Goal: Complete application form

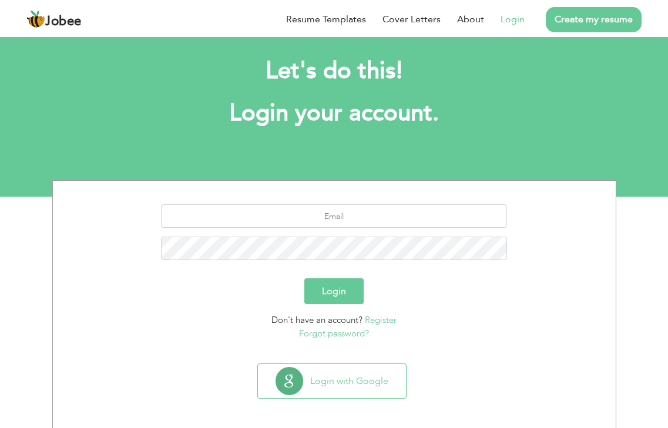
scroll to position [18, 0]
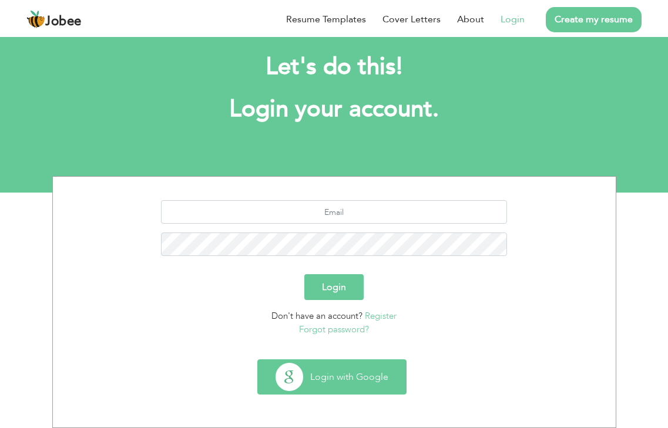
click at [332, 372] on button "Login with Google" at bounding box center [332, 377] width 148 height 34
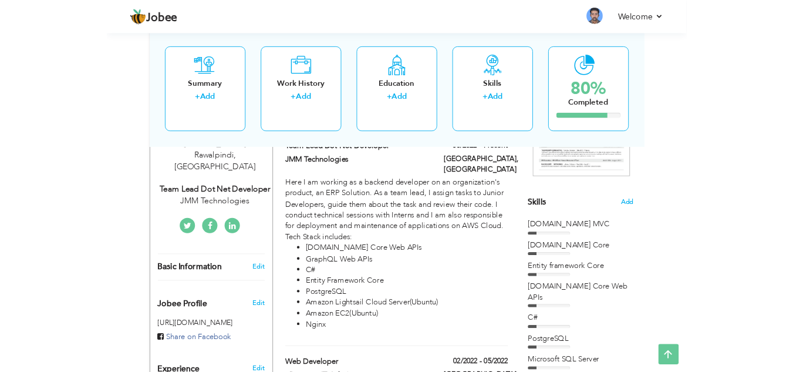
scroll to position [235, 0]
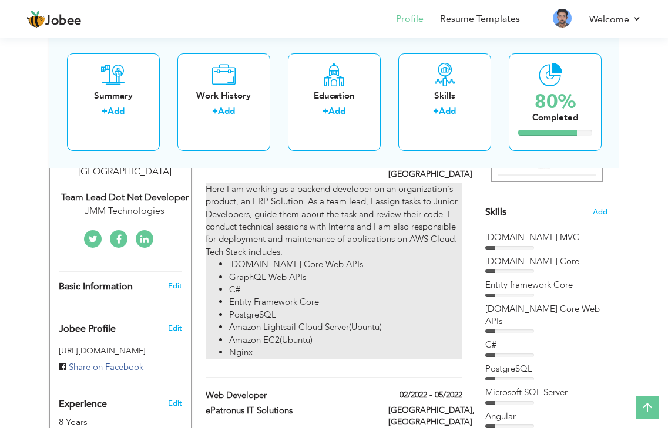
drag, startPoint x: 207, startPoint y: 188, endPoint x: 248, endPoint y: 222, distance: 52.5
click at [248, 222] on div "Here I am working as a backend developer on an organization's product, an ERP S…" at bounding box center [333, 271] width 257 height 176
type input "Team Lead Dot Net Developer"
type input "JMM Technologies"
type input "05/2022"
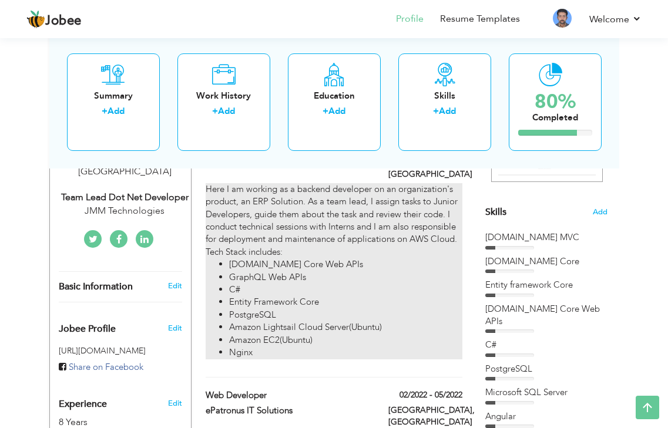
type input "[GEOGRAPHIC_DATA]"
checkbox input "true"
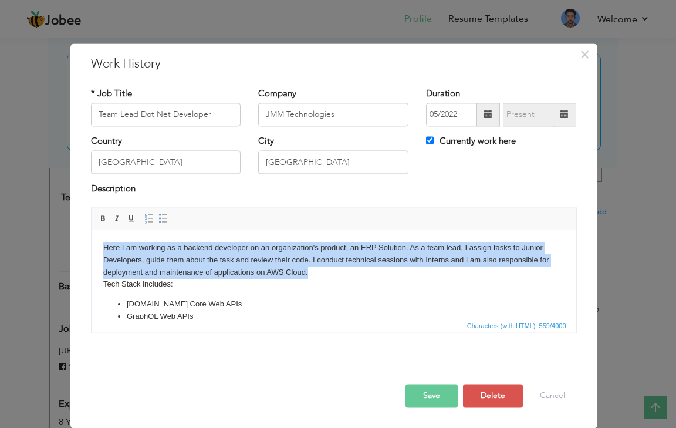
drag, startPoint x: 103, startPoint y: 248, endPoint x: 315, endPoint y: 268, distance: 213.5
click at [315, 268] on body "Here I am working as a backend developer on an organization's product, an ERP S…" at bounding box center [333, 319] width 461 height 154
copy body "Here I am working as a backend developer on an organization's product, an ERP S…"
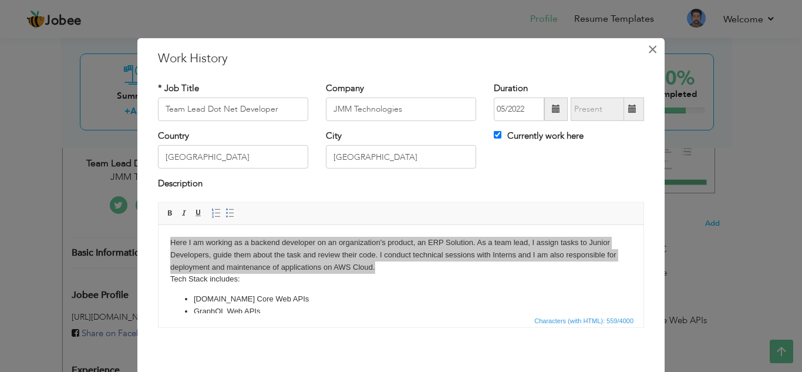
click at [650, 47] on span "×" at bounding box center [653, 48] width 10 height 21
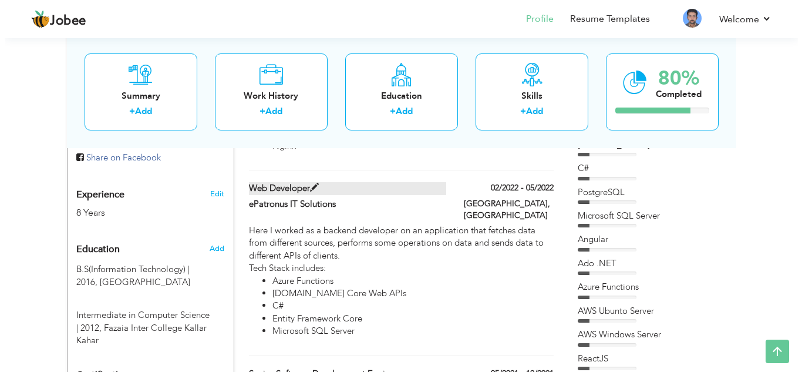
scroll to position [411, 0]
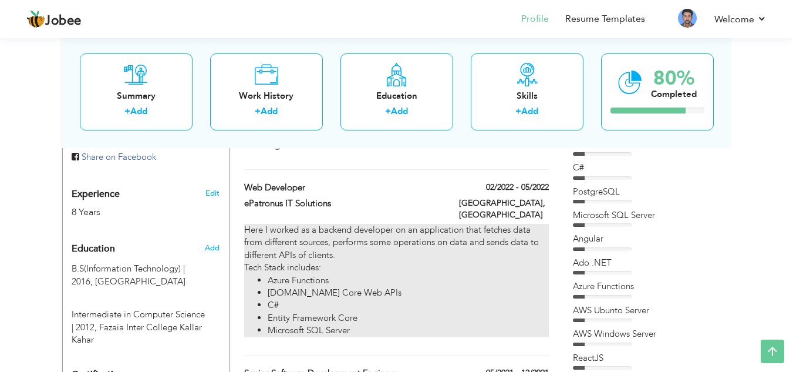
click at [292, 231] on div "Here I worked as a backend developer on an application that fetches data from d…" at bounding box center [396, 280] width 304 height 113
type input "Web Developer"
type input "ePatronus IT Solutions"
type input "02/2022"
type input "05/2022"
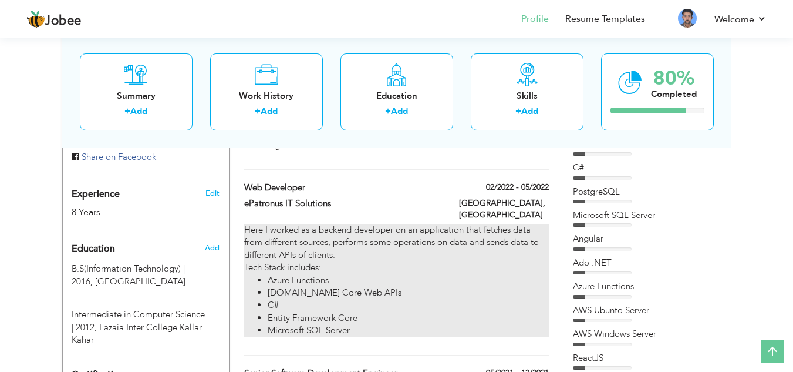
type input "[GEOGRAPHIC_DATA]"
checkbox input "false"
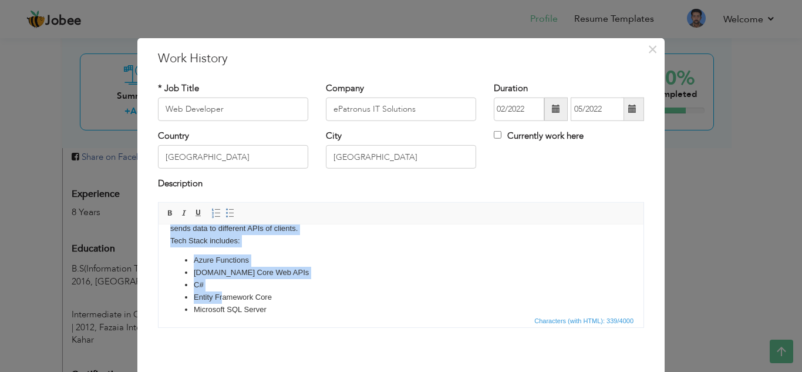
scroll to position [41, 0]
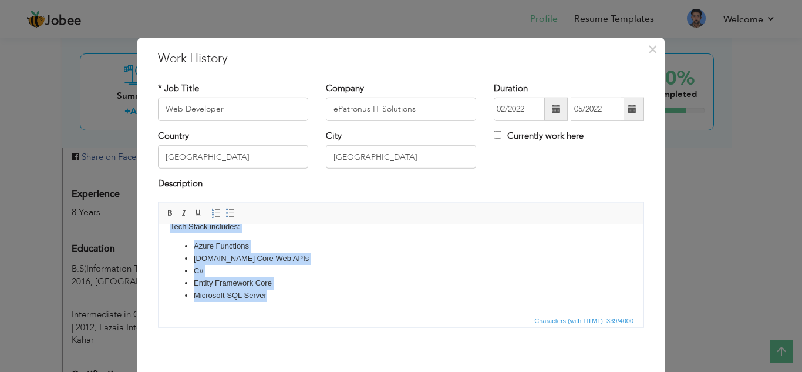
drag, startPoint x: 171, startPoint y: 241, endPoint x: 294, endPoint y: 299, distance: 136.0
click at [294, 299] on body "Here I worked as a backend developer on an application that fetches data from d…" at bounding box center [400, 248] width 461 height 105
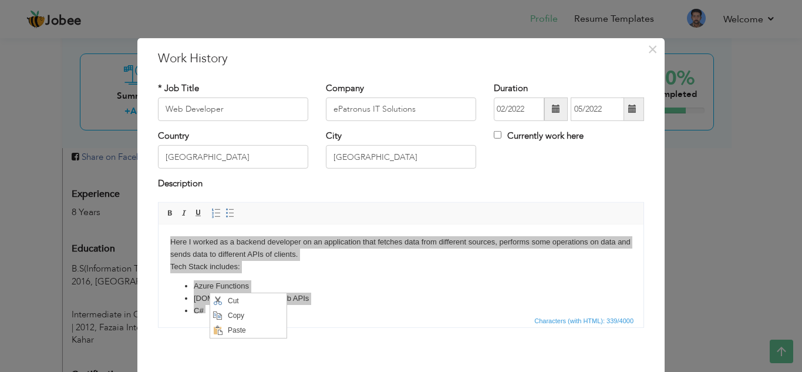
scroll to position [0, 0]
click at [231, 310] on span "Copy" at bounding box center [254, 315] width 61 height 14
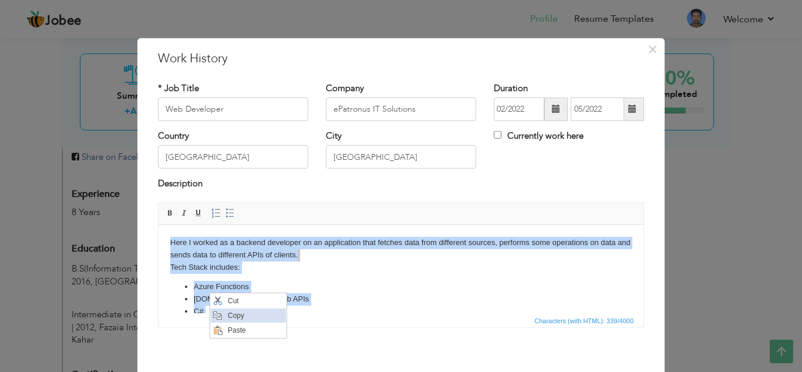
copy body "Here I worked as a backend developer on an application that fetches data from d…"
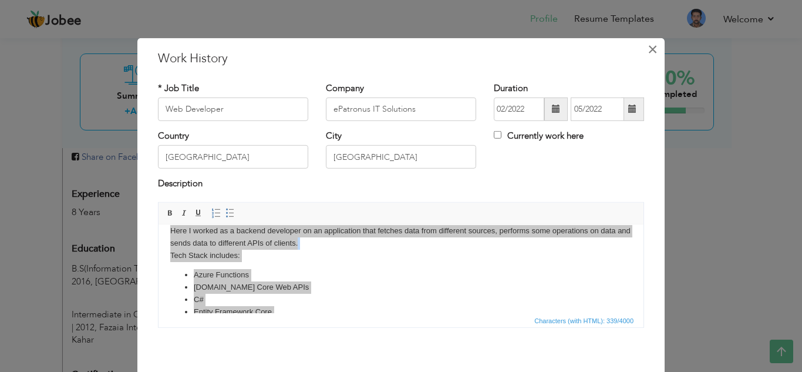
click at [648, 48] on span "×" at bounding box center [653, 48] width 10 height 21
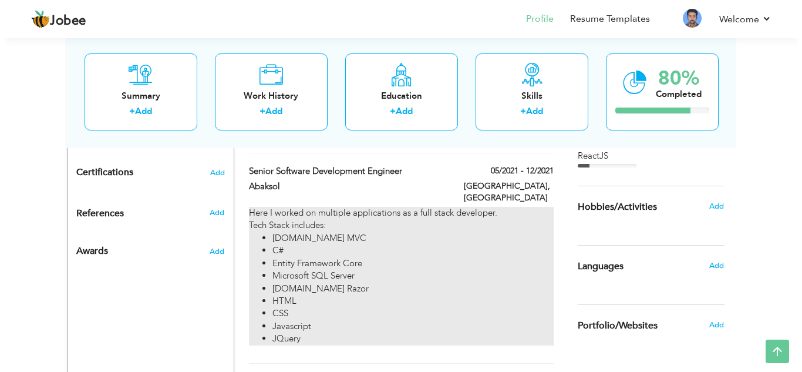
scroll to position [587, 0]
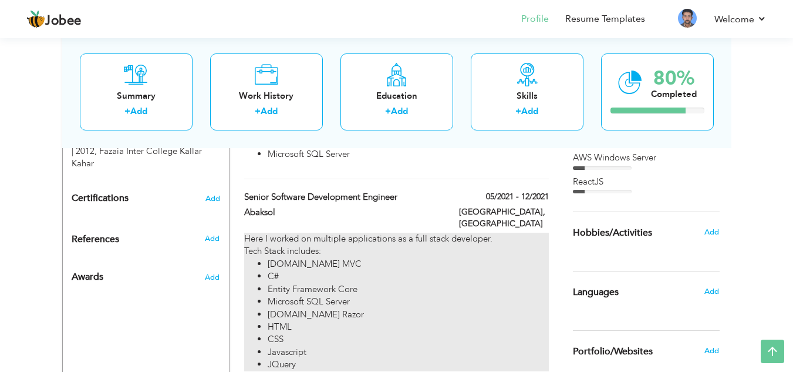
click at [284, 258] on li "[DOMAIN_NAME] MVC" at bounding box center [408, 264] width 281 height 12
type input "Senior Software Development Engineer"
type input "Abaksol"
type input "05/2021"
type input "12/2021"
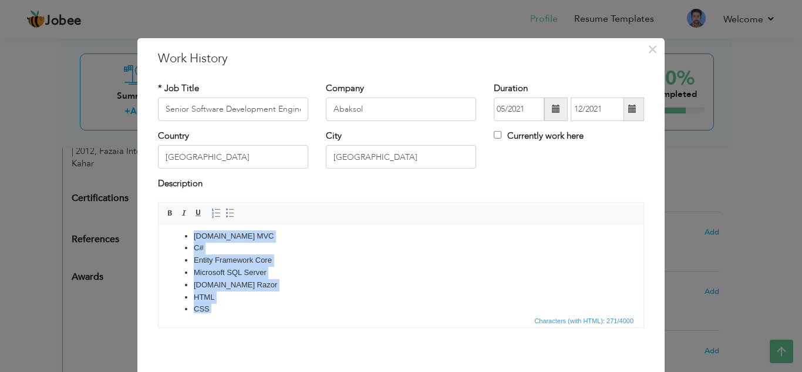
scroll to position [78, 0]
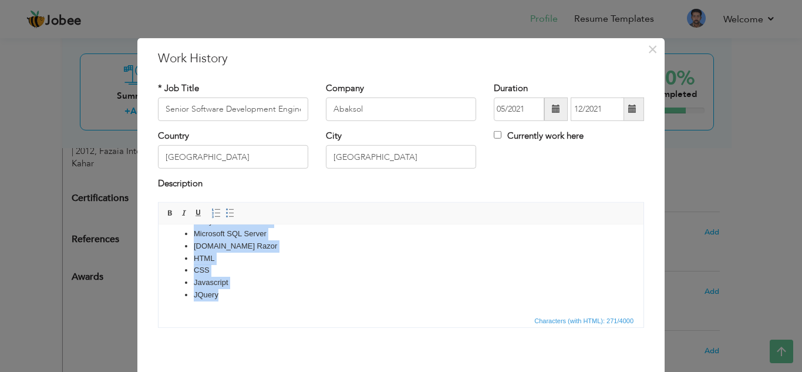
drag, startPoint x: 171, startPoint y: 243, endPoint x: 286, endPoint y: 292, distance: 124.7
click at [286, 292] on body "Here I worked on multiple applications as a full stack developer. Tech Stack in…" at bounding box center [400, 230] width 461 height 142
copy body "Here I worked on multiple applications as a full stack developer. Tech Stack in…"
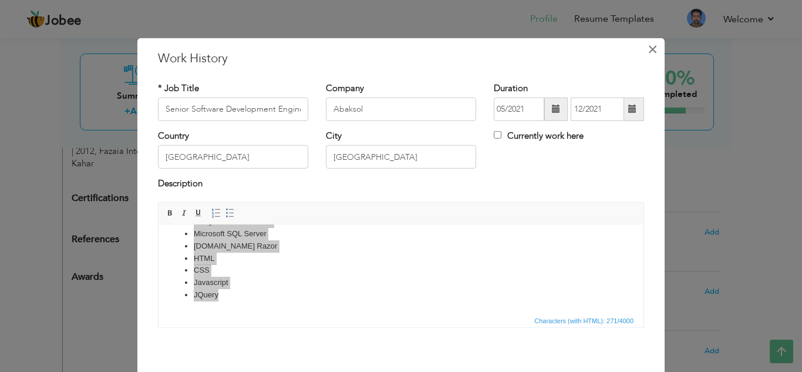
click at [648, 51] on span "×" at bounding box center [653, 48] width 10 height 21
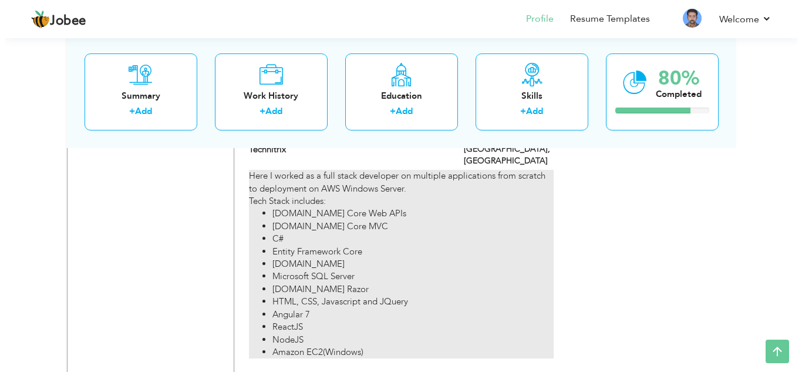
scroll to position [881, 0]
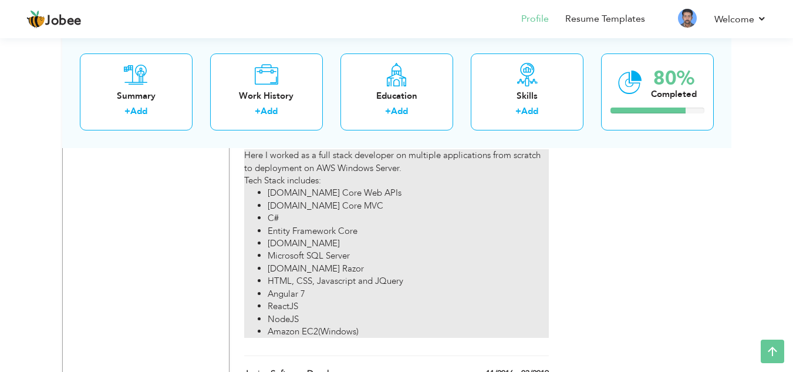
click at [351, 262] on li "[DOMAIN_NAME] Razor" at bounding box center [408, 268] width 281 height 12
type input "Senior Software Engineer"
type input "Technitrix"
type input "03/2019"
type input "05/2021"
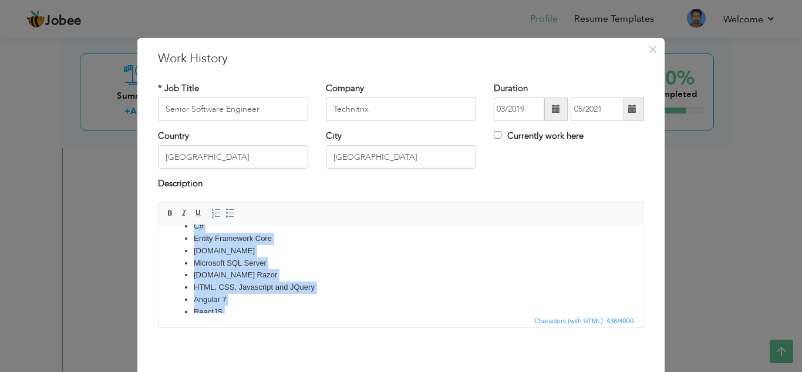
scroll to position [114, 0]
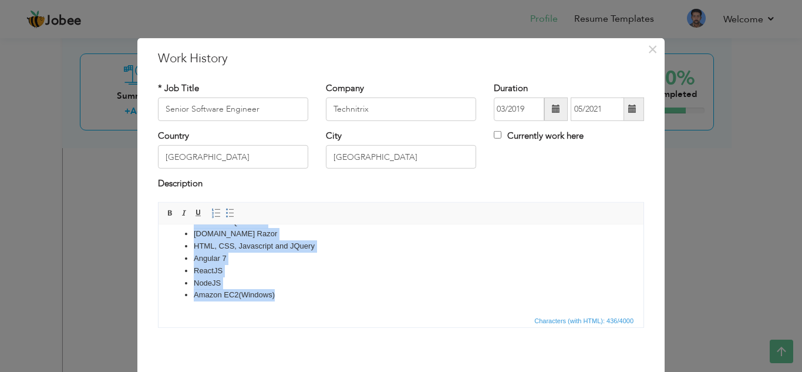
drag, startPoint x: 171, startPoint y: 242, endPoint x: 313, endPoint y: 303, distance: 153.9
click at [313, 303] on html "Here I worked as a full stack developer on multiple applications from scratch t…" at bounding box center [401, 211] width 485 height 202
copy body "Here I worked as a full stack developer on multiple applications from scratch t…"
